Goal: Information Seeking & Learning: Understand process/instructions

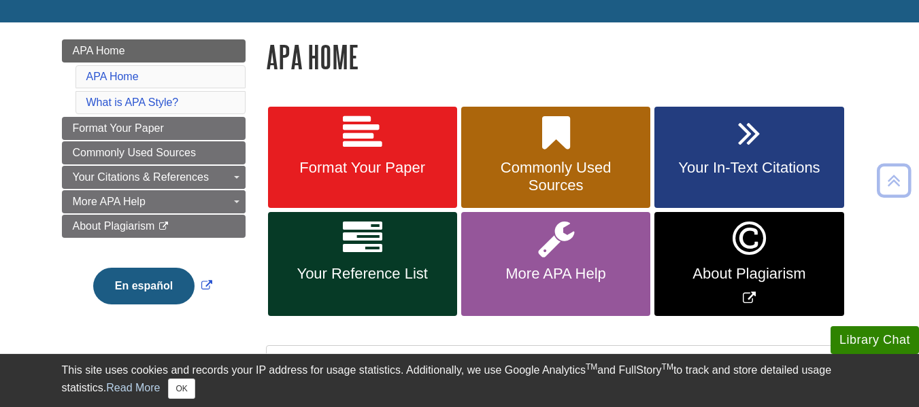
scroll to position [165, 0]
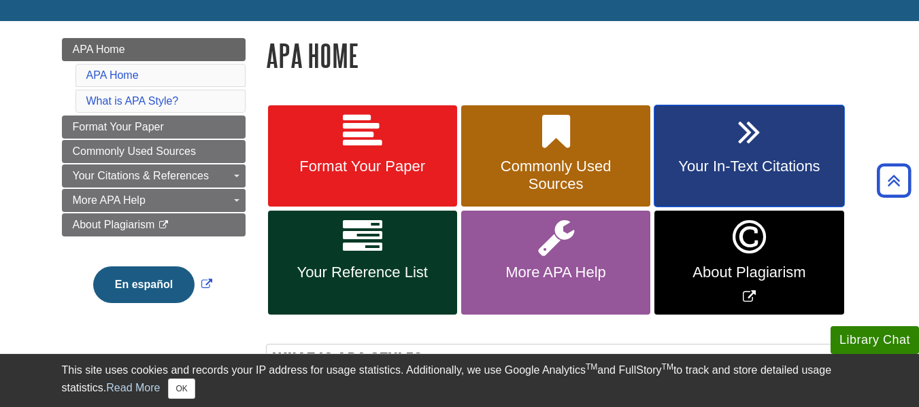
click at [714, 150] on link "Your In-Text Citations" at bounding box center [748, 156] width 189 height 102
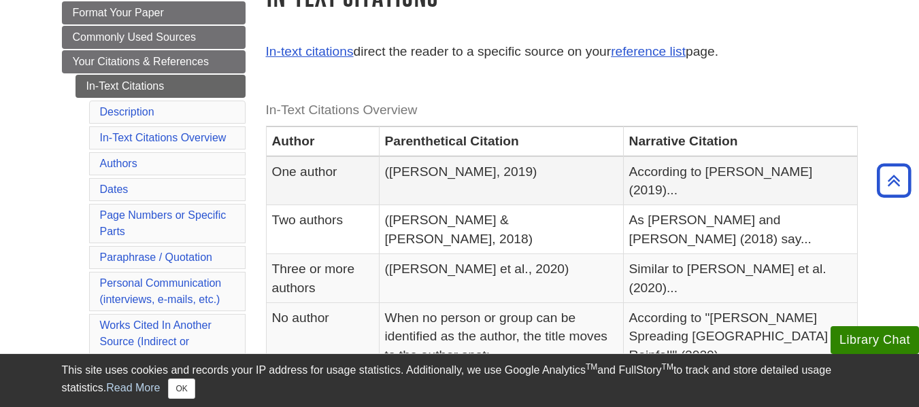
scroll to position [238, 0]
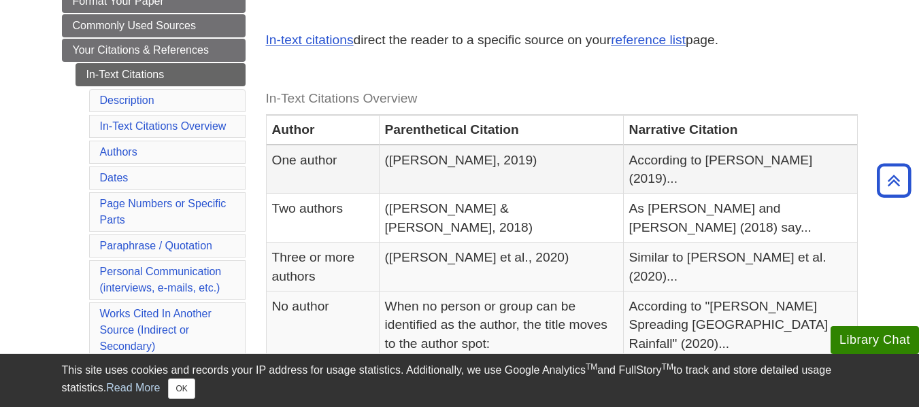
click at [586, 194] on td "([PERSON_NAME] & [PERSON_NAME], 2018)" at bounding box center [501, 218] width 244 height 49
